Goal: Transaction & Acquisition: Purchase product/service

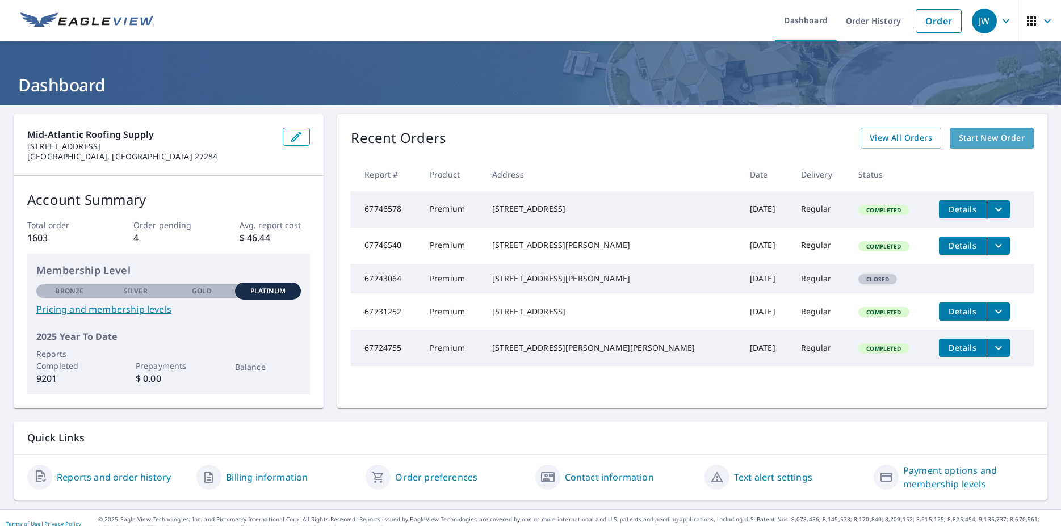
click at [971, 139] on span "Start New Order" at bounding box center [992, 138] width 66 height 14
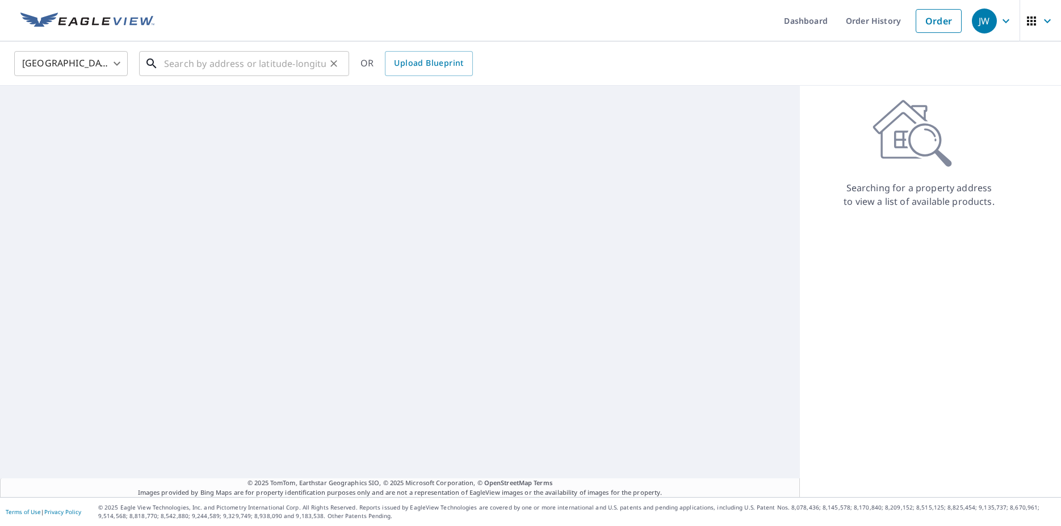
click at [193, 64] on input "text" at bounding box center [245, 64] width 162 height 32
click at [225, 68] on input "text" at bounding box center [245, 64] width 162 height 32
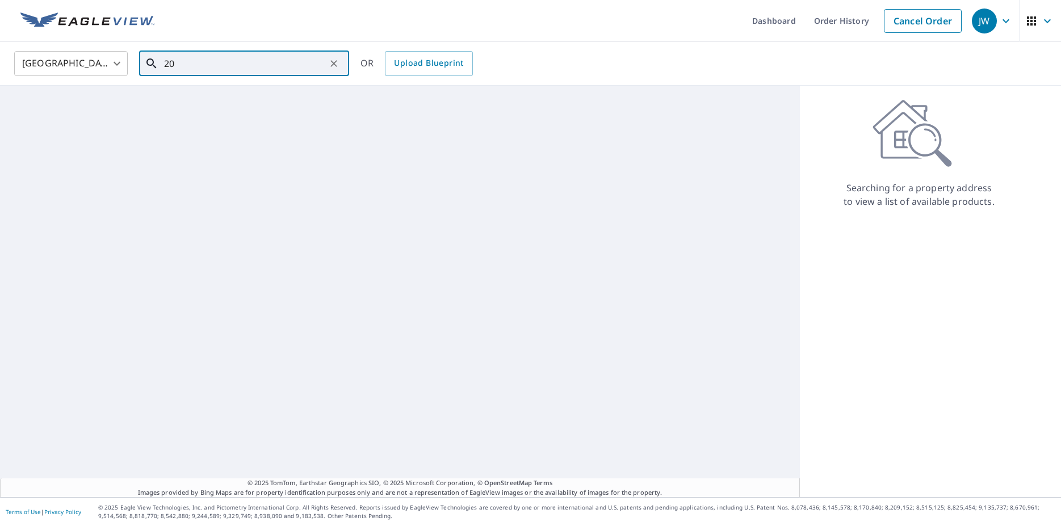
type input "2"
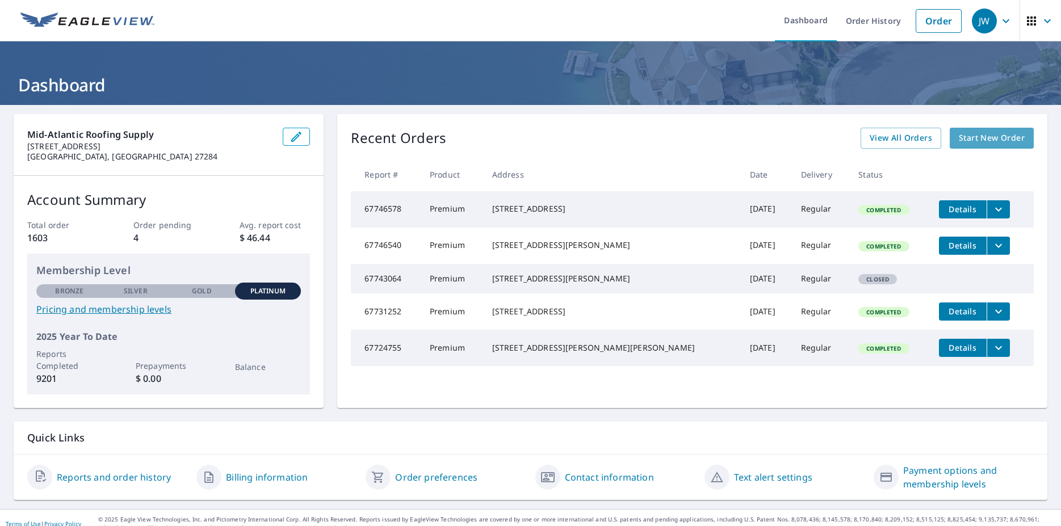
click at [980, 139] on span "Start New Order" at bounding box center [992, 138] width 66 height 14
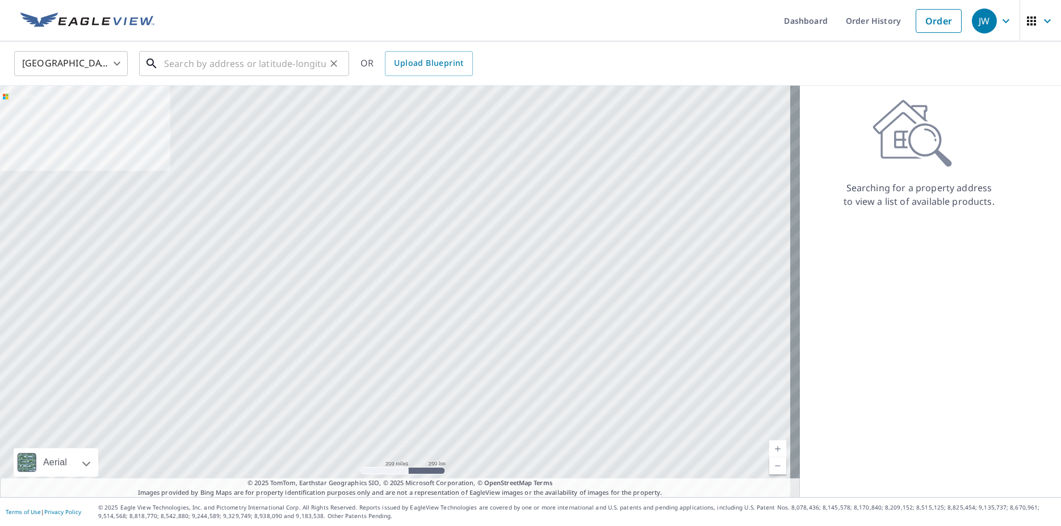
click at [233, 60] on input "text" at bounding box center [245, 64] width 162 height 32
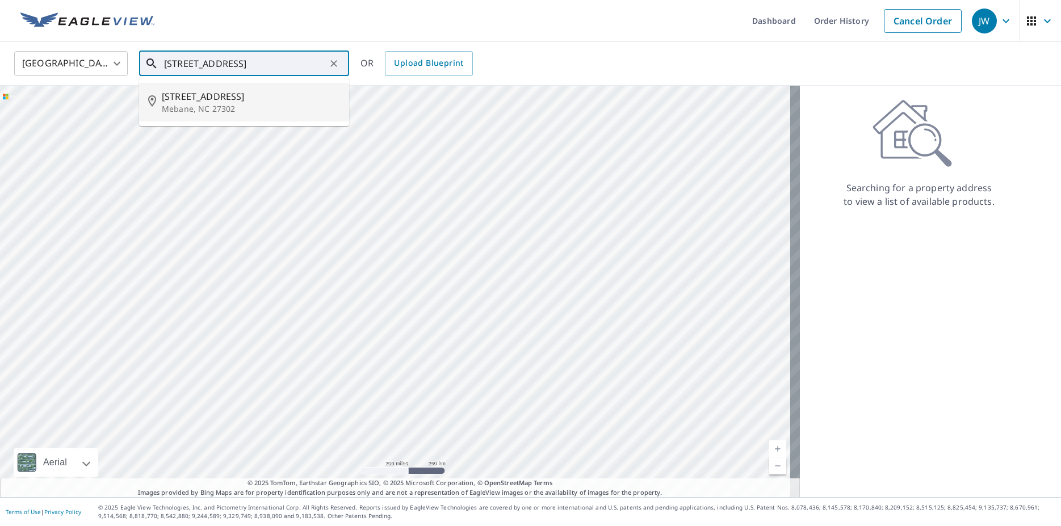
click at [212, 94] on span "2054 Webster Grove Dr" at bounding box center [251, 97] width 178 height 14
type input "2054 Webster Grove Dr Mebane, NC 27302"
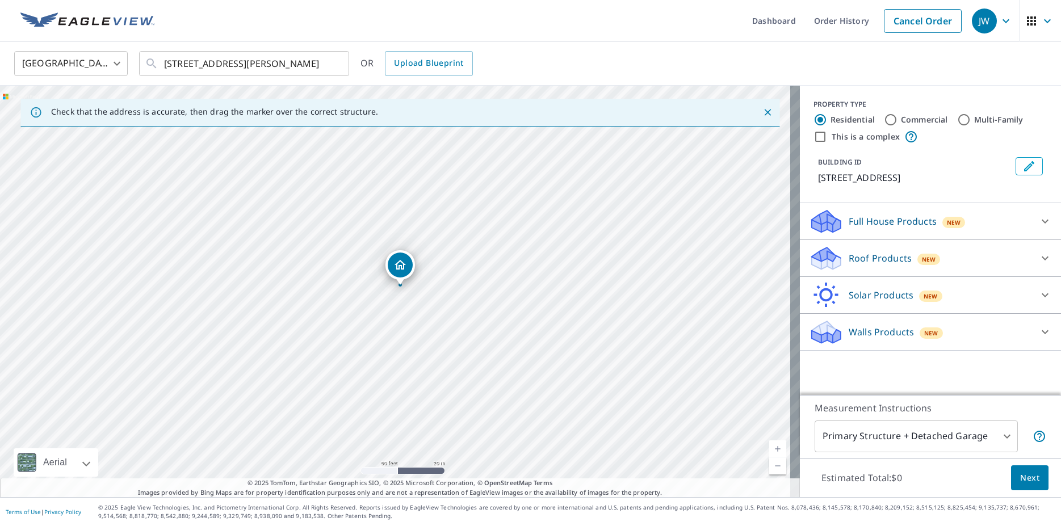
click at [1039, 261] on icon at bounding box center [1046, 259] width 14 height 14
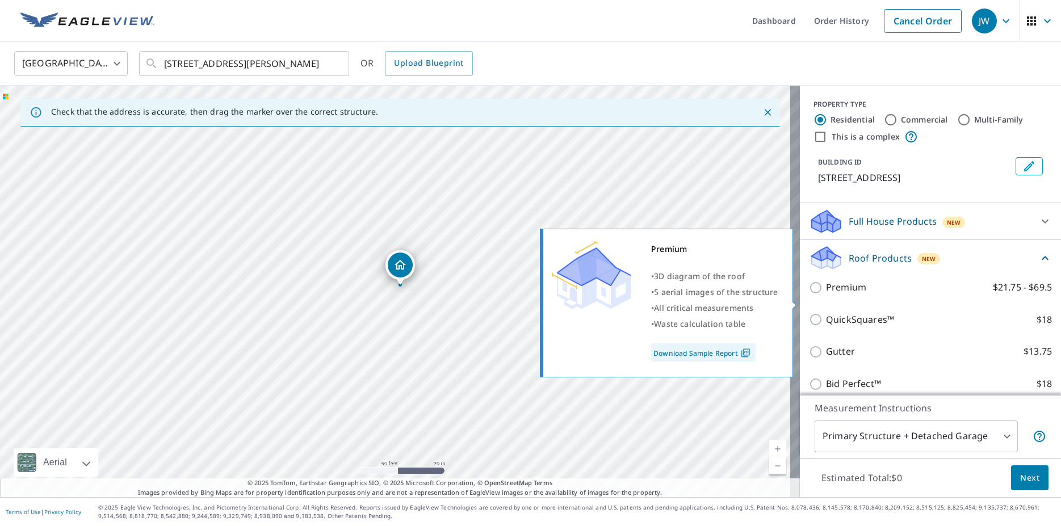
click at [810, 295] on input "Premium $21.75 - $69.5" at bounding box center [817, 288] width 17 height 14
checkbox input "true"
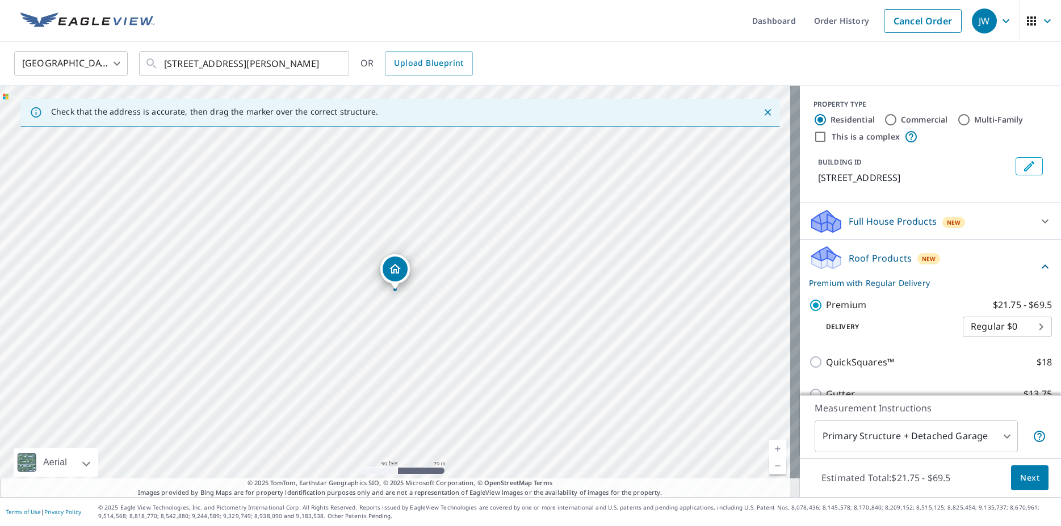
click at [1025, 485] on button "Next" at bounding box center [1029, 479] width 37 height 26
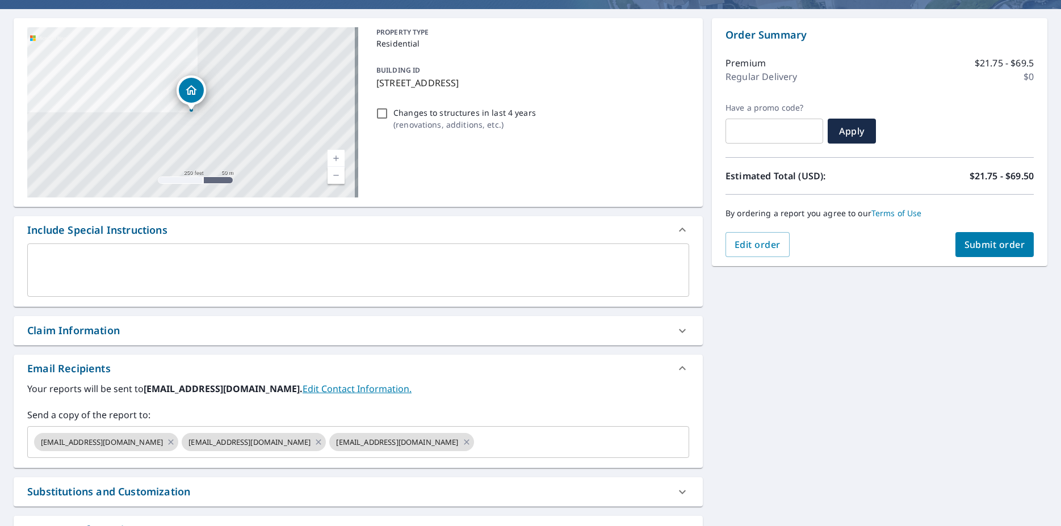
scroll to position [196, 0]
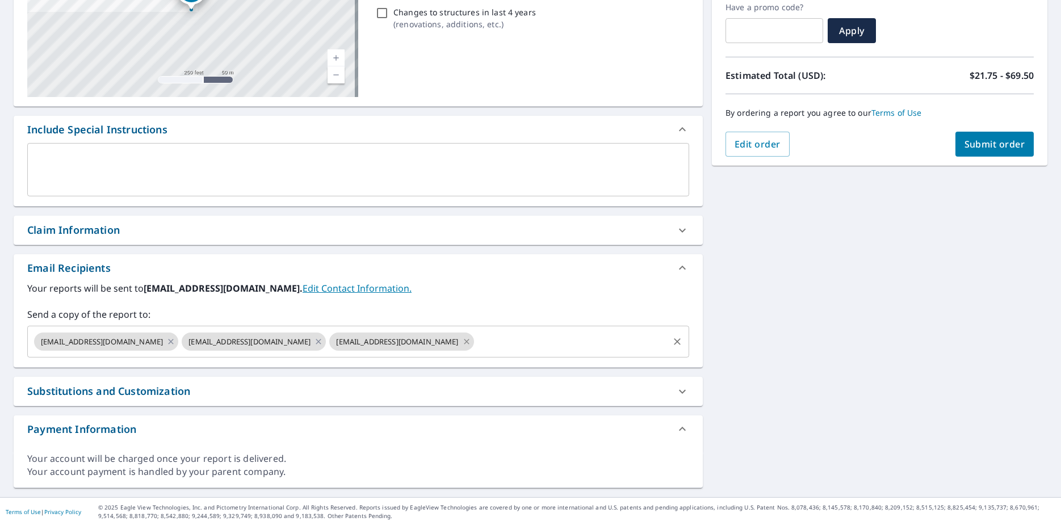
click at [462, 344] on icon at bounding box center [466, 342] width 9 height 12
click at [314, 343] on icon at bounding box center [318, 342] width 9 height 12
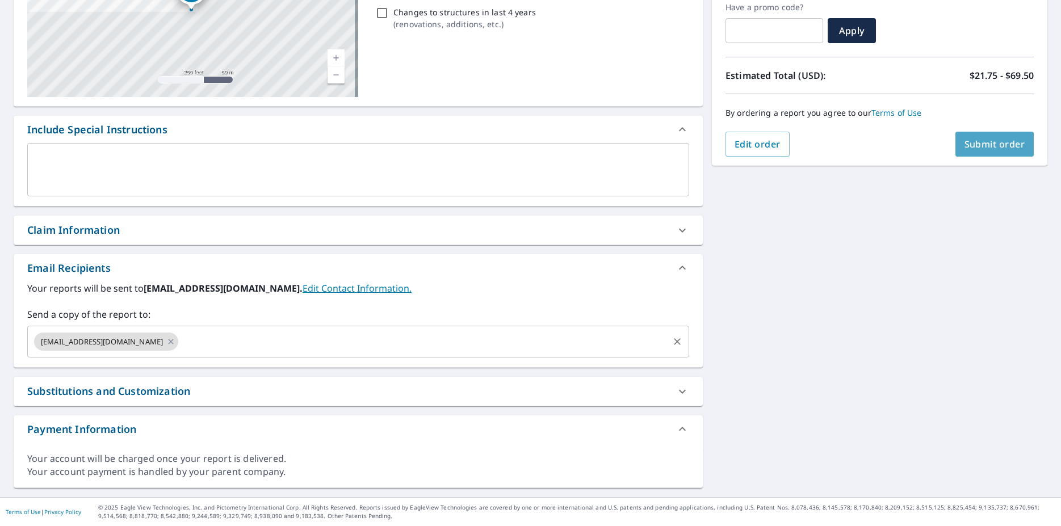
click at [993, 149] on span "Submit order" at bounding box center [995, 144] width 61 height 12
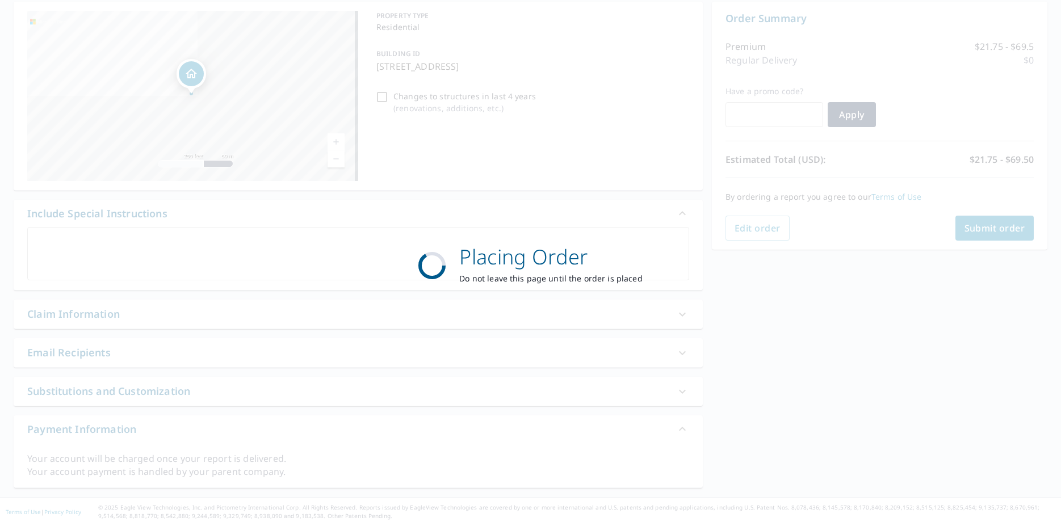
scroll to position [112, 0]
